Goal: Navigation & Orientation: Find specific page/section

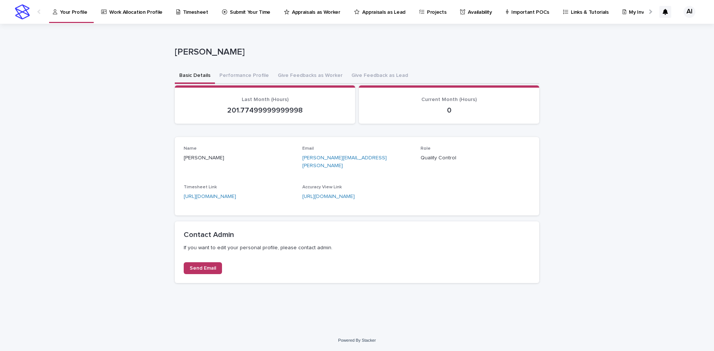
click at [370, 10] on p "Appraisals as Lead" at bounding box center [383, 8] width 43 height 16
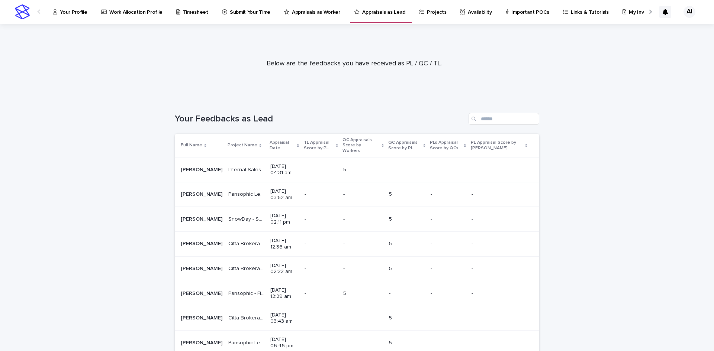
click at [298, 12] on p "Appraisals as Worker" at bounding box center [316, 8] width 48 height 16
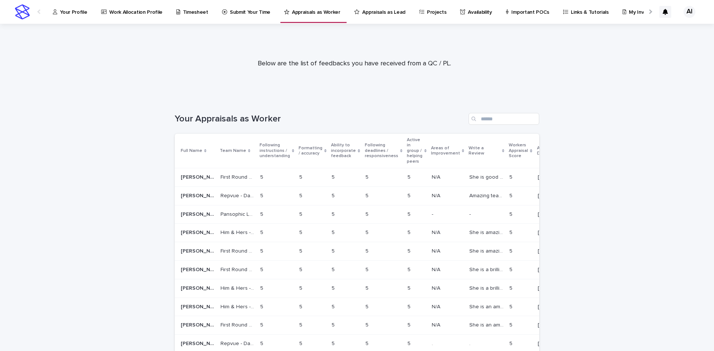
click at [469, 190] on div "Amazing team member on Repvue. Client is very happy with her overall performanc…" at bounding box center [486, 196] width 34 height 12
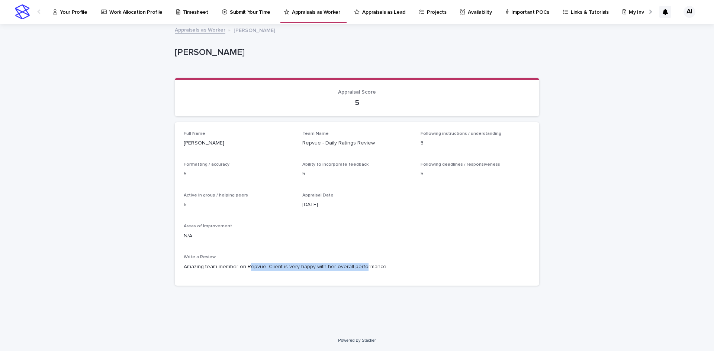
drag, startPoint x: 248, startPoint y: 267, endPoint x: 358, endPoint y: 266, distance: 110.0
click at [358, 266] on p "Amazing team member on Repvue. Client is very happy with her overall performance" at bounding box center [357, 267] width 346 height 8
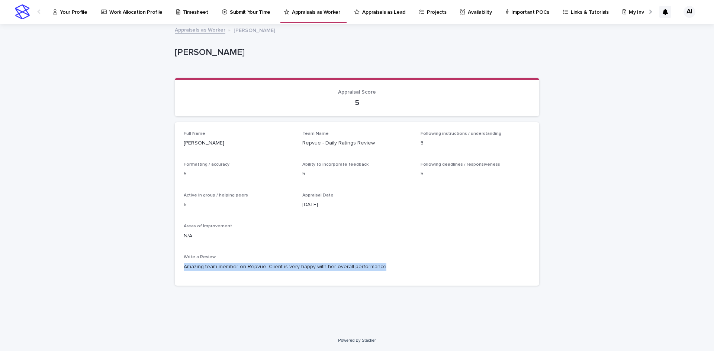
click at [345, 265] on p "Amazing team member on Repvue. Client is very happy with her overall performance" at bounding box center [357, 267] width 346 height 8
click at [77, 14] on p "Your Profile" at bounding box center [73, 8] width 27 height 16
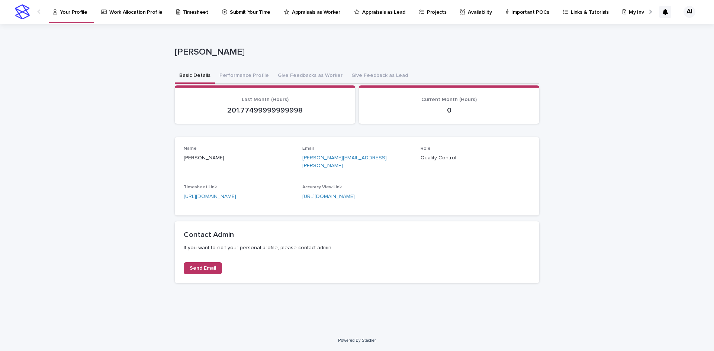
click at [571, 11] on div at bounding box center [649, 11] width 5 height 5
click at [137, 96] on div "**********" at bounding box center [357, 177] width 714 height 306
click at [534, 100] on section "Current Month (Hours) 0" at bounding box center [449, 104] width 180 height 38
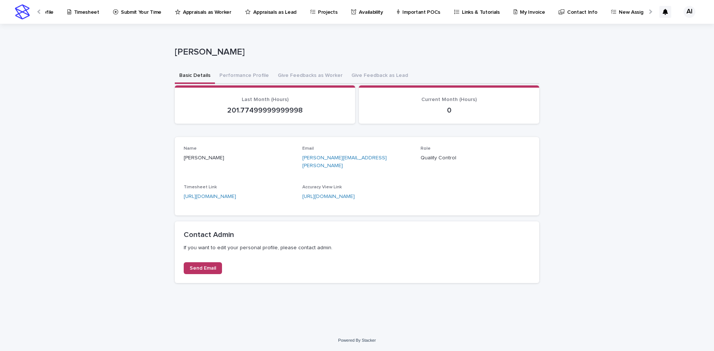
click at [413, 72] on div "Basic Details Performance Profile Give Feedbacks as Worker Give Feedback as Lead" at bounding box center [357, 76] width 364 height 16
click at [442, 167] on div "Role Quality Control" at bounding box center [475, 157] width 110 height 22
click at [445, 155] on p "Quality Control" at bounding box center [475, 158] width 110 height 8
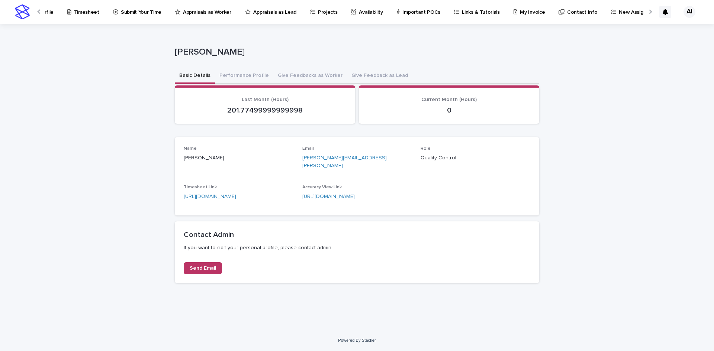
click at [217, 157] on p "[PERSON_NAME]" at bounding box center [239, 158] width 110 height 8
click at [464, 196] on div "Name [PERSON_NAME] Email [PERSON_NAME][EMAIL_ADDRESS][PERSON_NAME] Role Quality…" at bounding box center [357, 176] width 346 height 61
click at [262, 245] on p "If you want to edit your personal profile, please contact admin." at bounding box center [357, 248] width 346 height 7
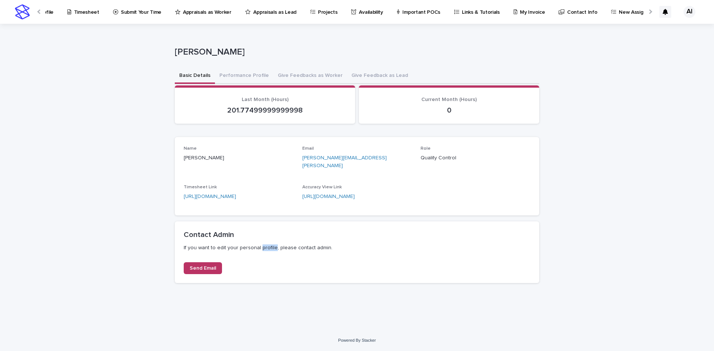
click at [262, 245] on p "If you want to edit your personal profile, please contact admin." at bounding box center [357, 248] width 346 height 7
click at [251, 245] on p "If you want to edit your personal profile, please contact admin." at bounding box center [357, 248] width 346 height 7
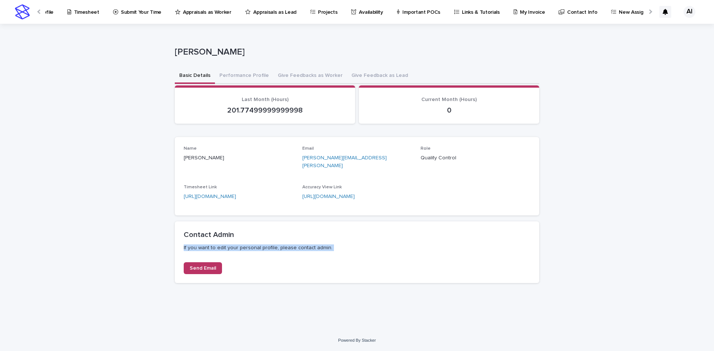
click at [310, 12] on icon at bounding box center [312, 11] width 5 height 5
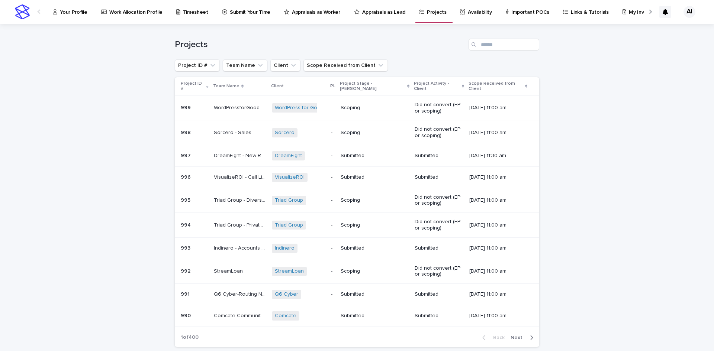
click at [459, 16] on link "Availability" at bounding box center [477, 11] width 36 height 23
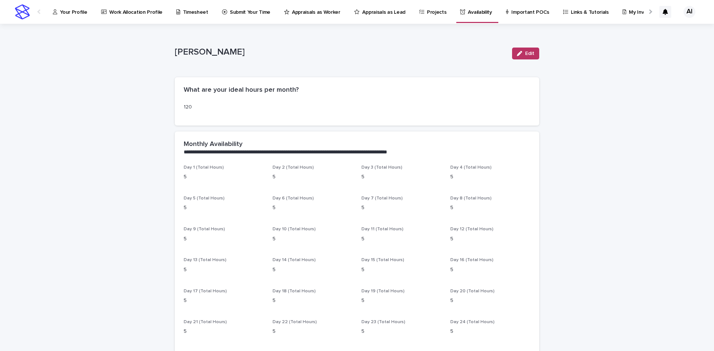
click at [141, 14] on p "Work Allocation Profile" at bounding box center [135, 8] width 53 height 16
